Goal: Task Accomplishment & Management: Complete application form

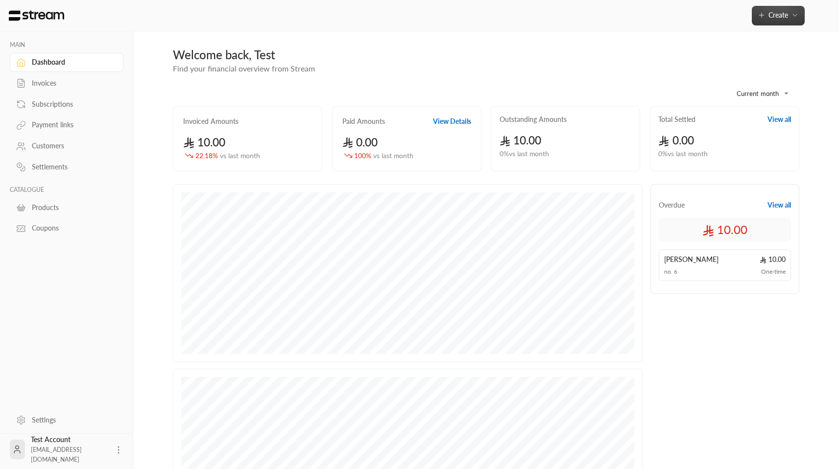
click at [773, 17] on span "Create" at bounding box center [778, 15] width 20 height 8
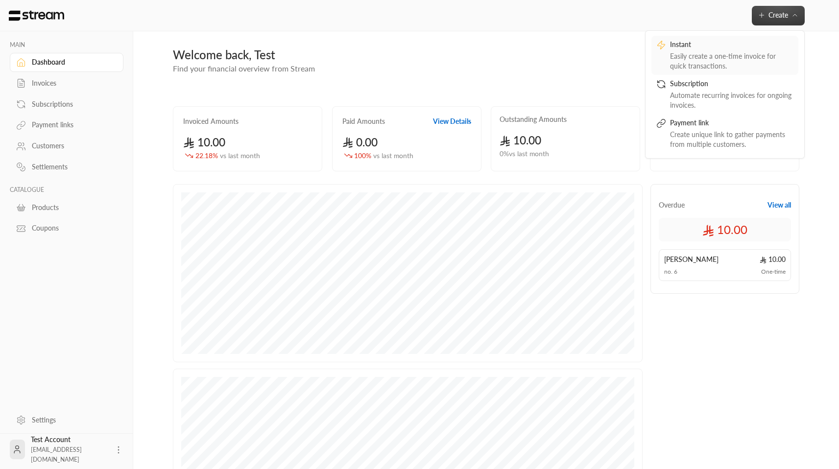
click at [719, 52] on div "Easily create a one-time invoice for quick transactions." at bounding box center [731, 61] width 123 height 20
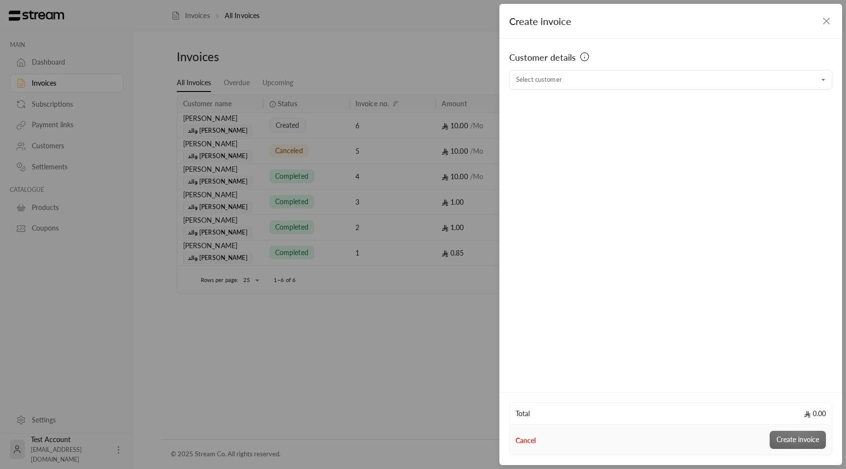
click at [615, 90] on div "Customer details Select customer Select customer" at bounding box center [670, 214] width 343 height 351
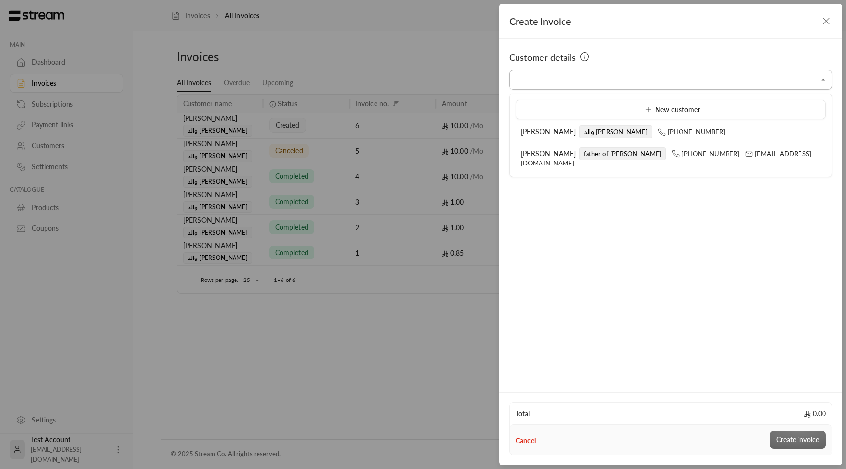
click at [614, 87] on input "Select customer" at bounding box center [670, 79] width 323 height 17
click at [564, 136] on div "[PERSON_NAME] والد [PERSON_NAME] [PHONE_NUMBER]" at bounding box center [671, 132] width 300 height 10
type input "**********"
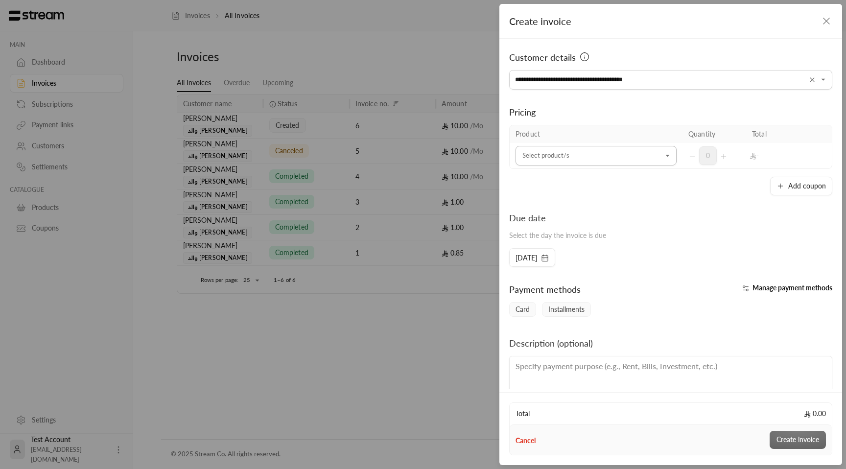
click at [624, 157] on input "Select customer" at bounding box center [596, 155] width 161 height 17
click at [588, 224] on div "رحله" at bounding box center [593, 222] width 132 height 10
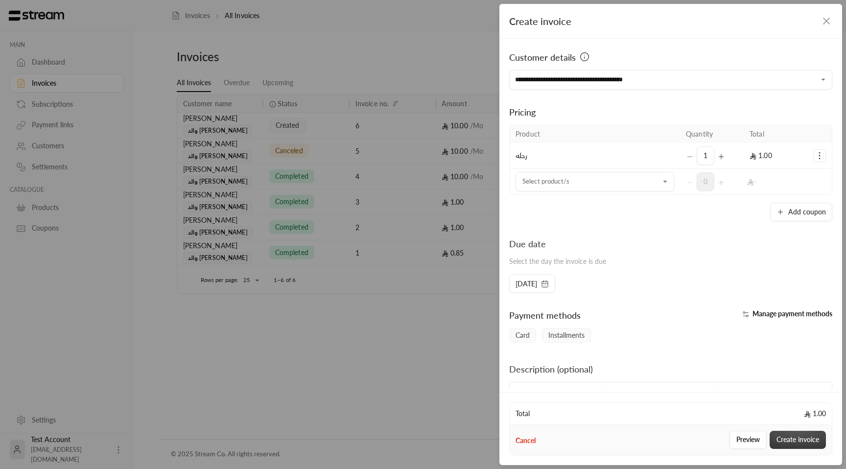
click at [804, 442] on button "Create invoice" at bounding box center [798, 440] width 56 height 18
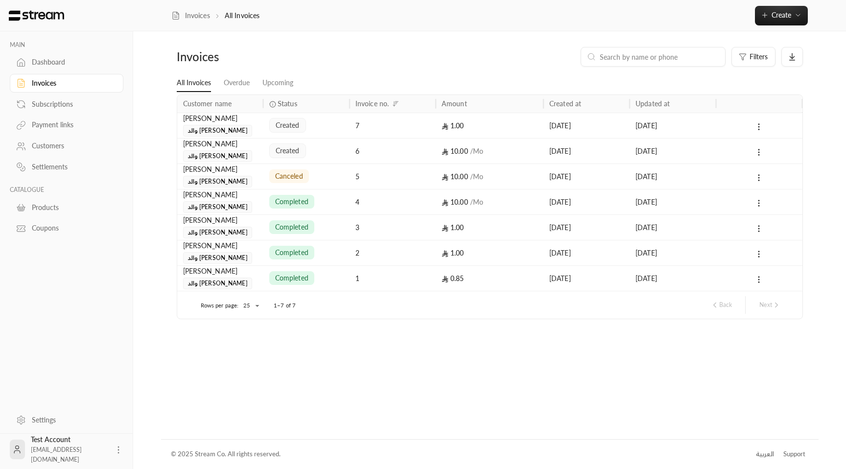
click at [355, 121] on div "7" at bounding box center [393, 125] width 86 height 25
